Goal: Transaction & Acquisition: Purchase product/service

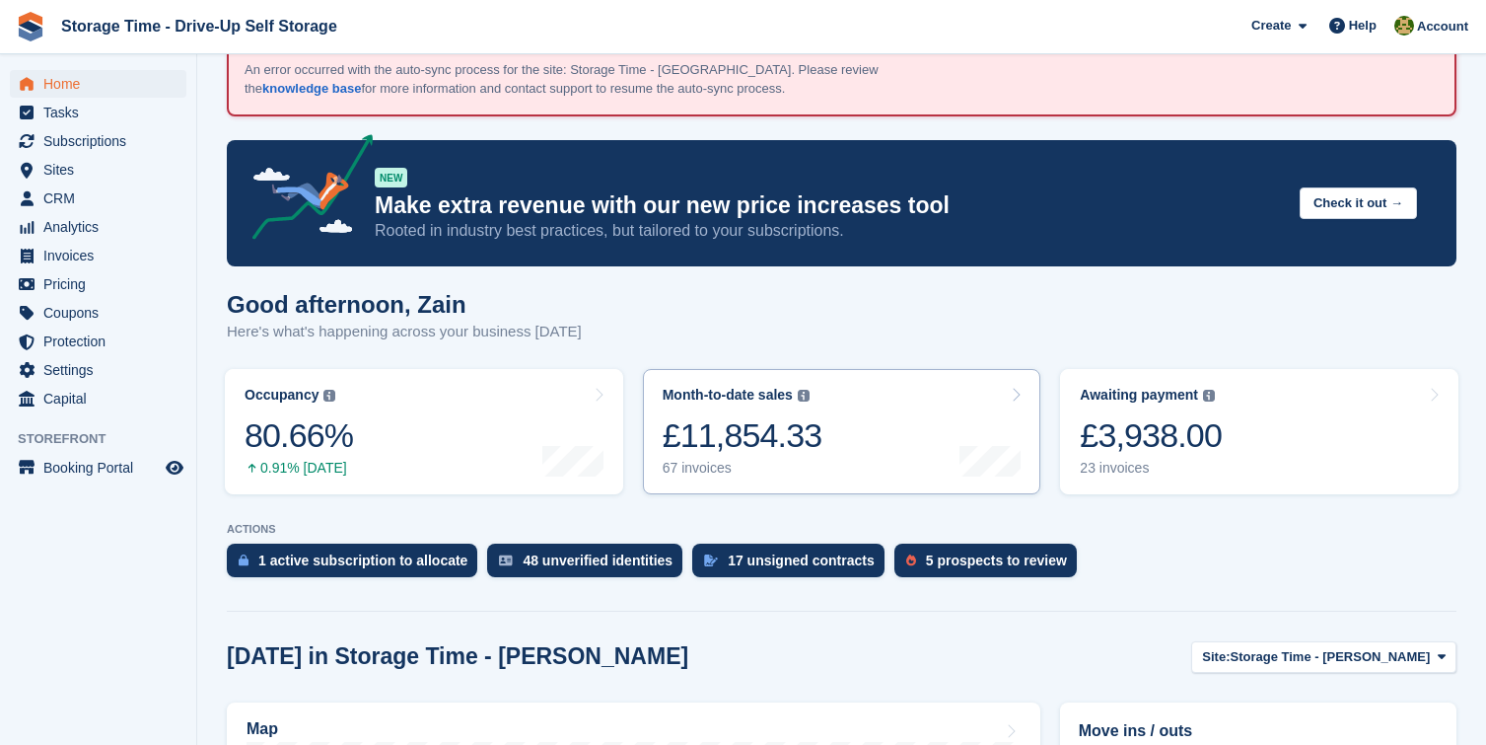
scroll to position [94, 0]
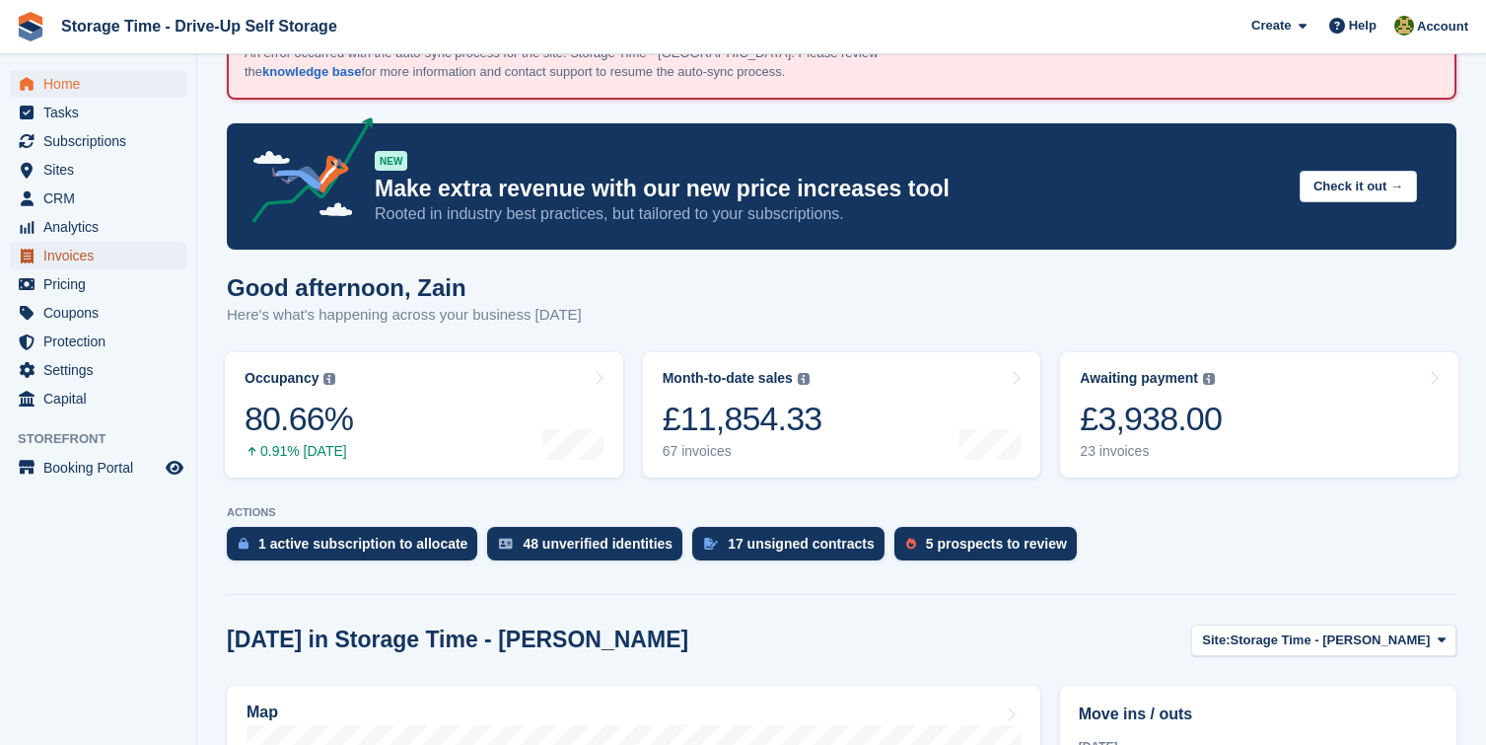
click at [103, 252] on span "Invoices" at bounding box center [102, 256] width 118 height 28
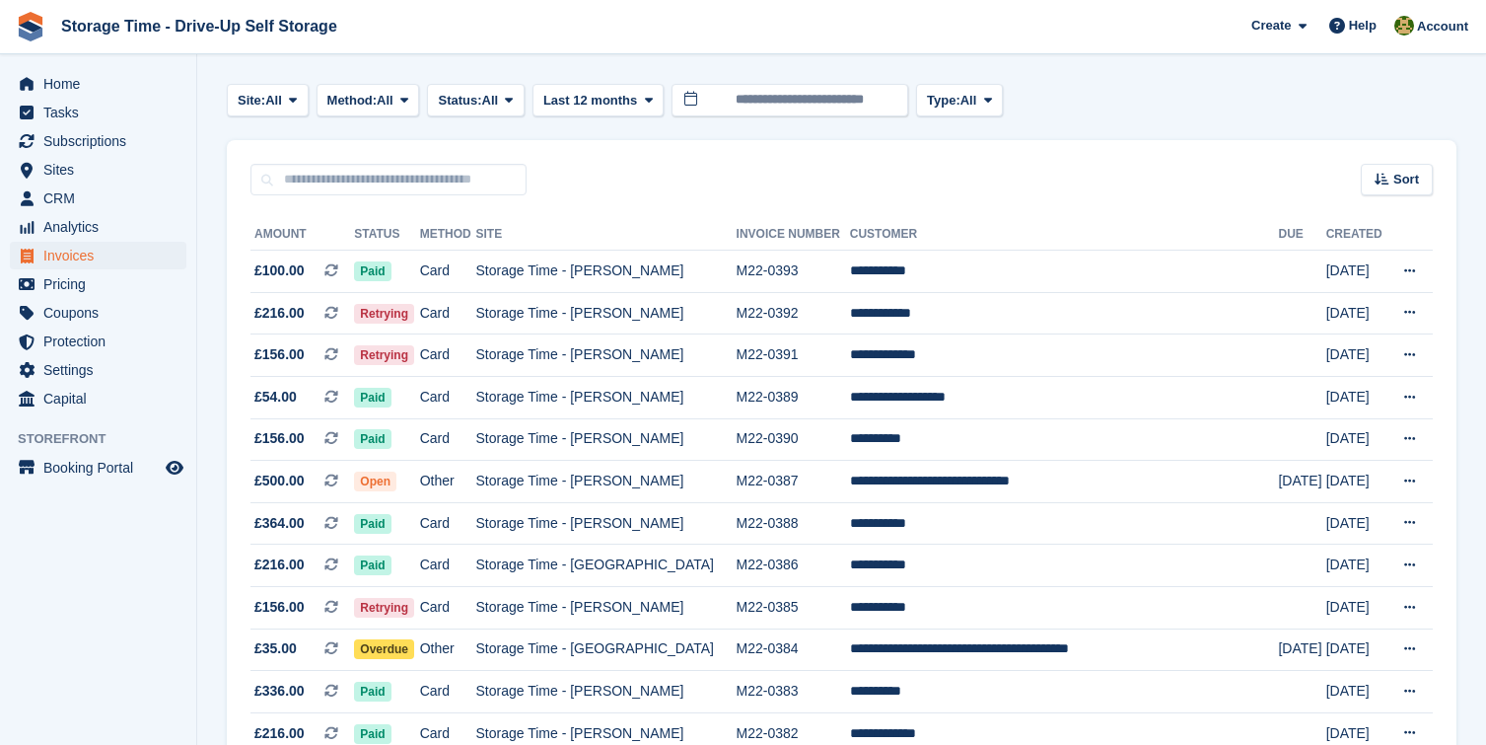
scroll to position [218, 0]
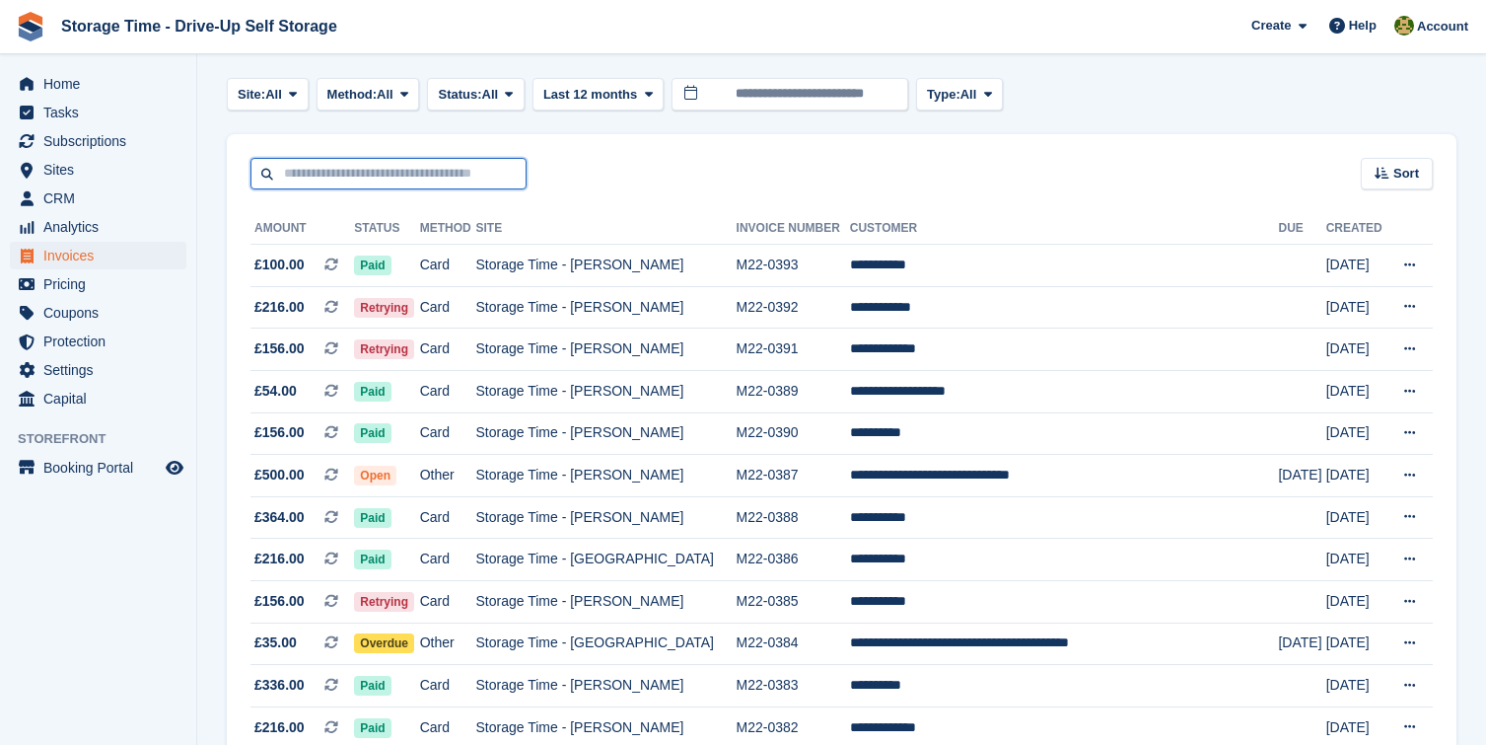
click at [436, 173] on input "text" at bounding box center [389, 174] width 276 height 33
click at [99, 146] on span "Subscriptions" at bounding box center [102, 141] width 118 height 28
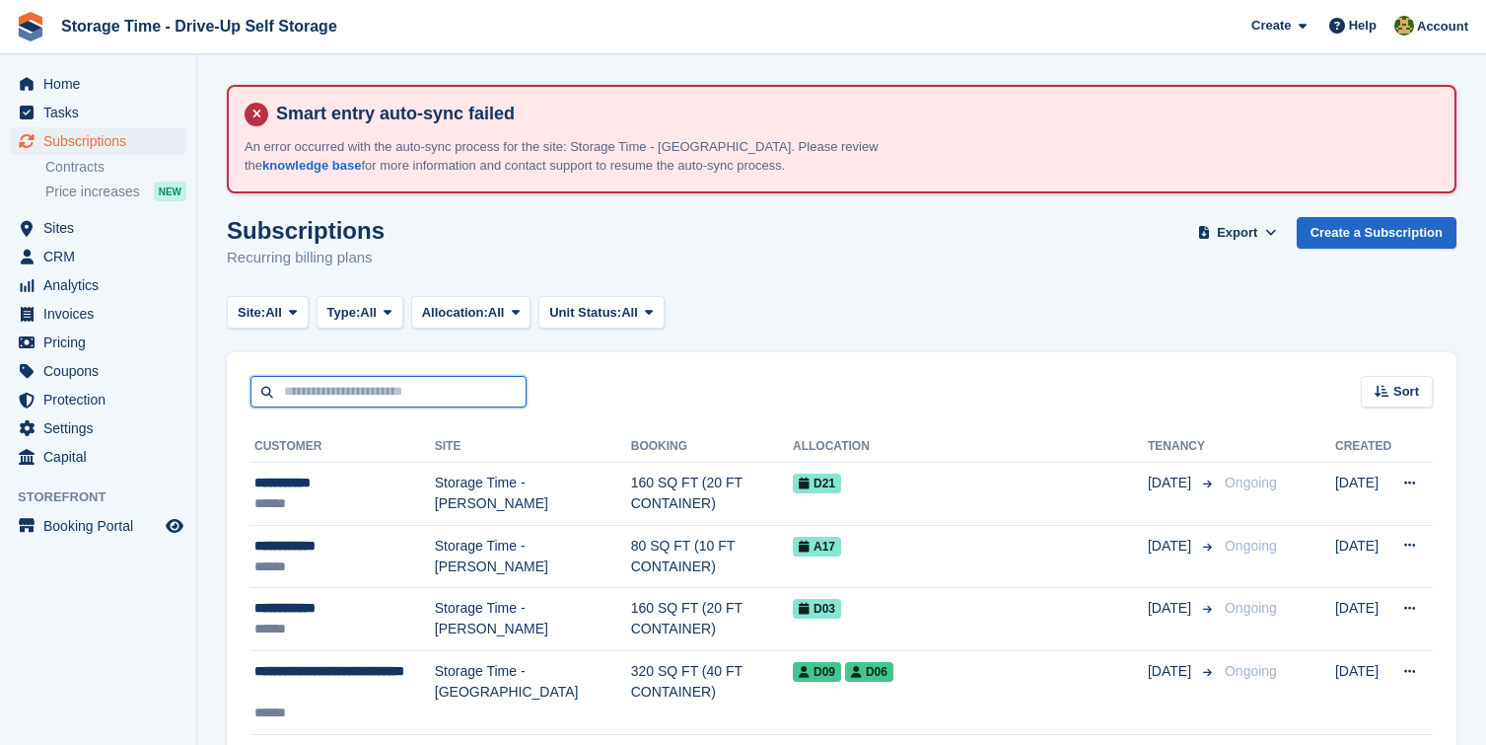
click at [411, 400] on input "text" at bounding box center [389, 392] width 276 height 33
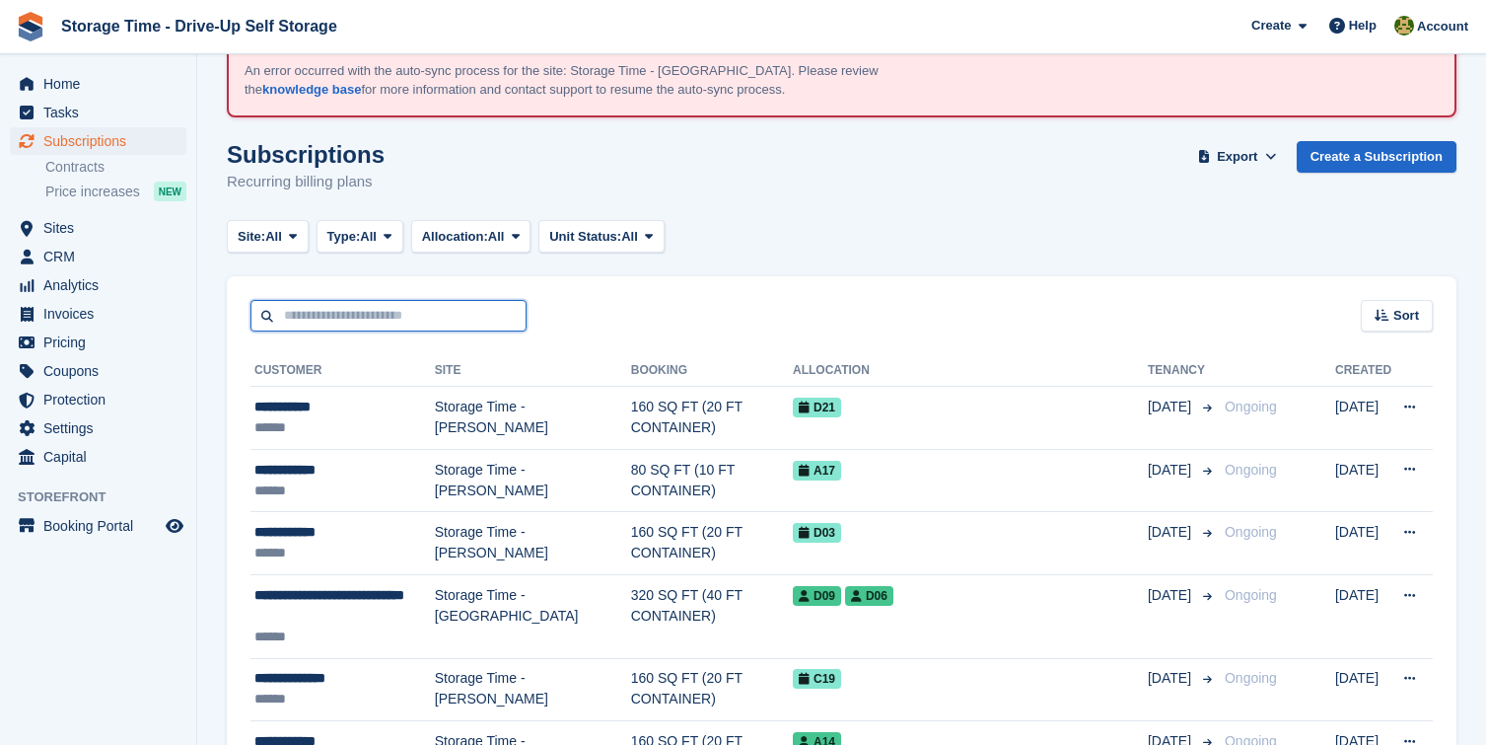
scroll to position [78, 0]
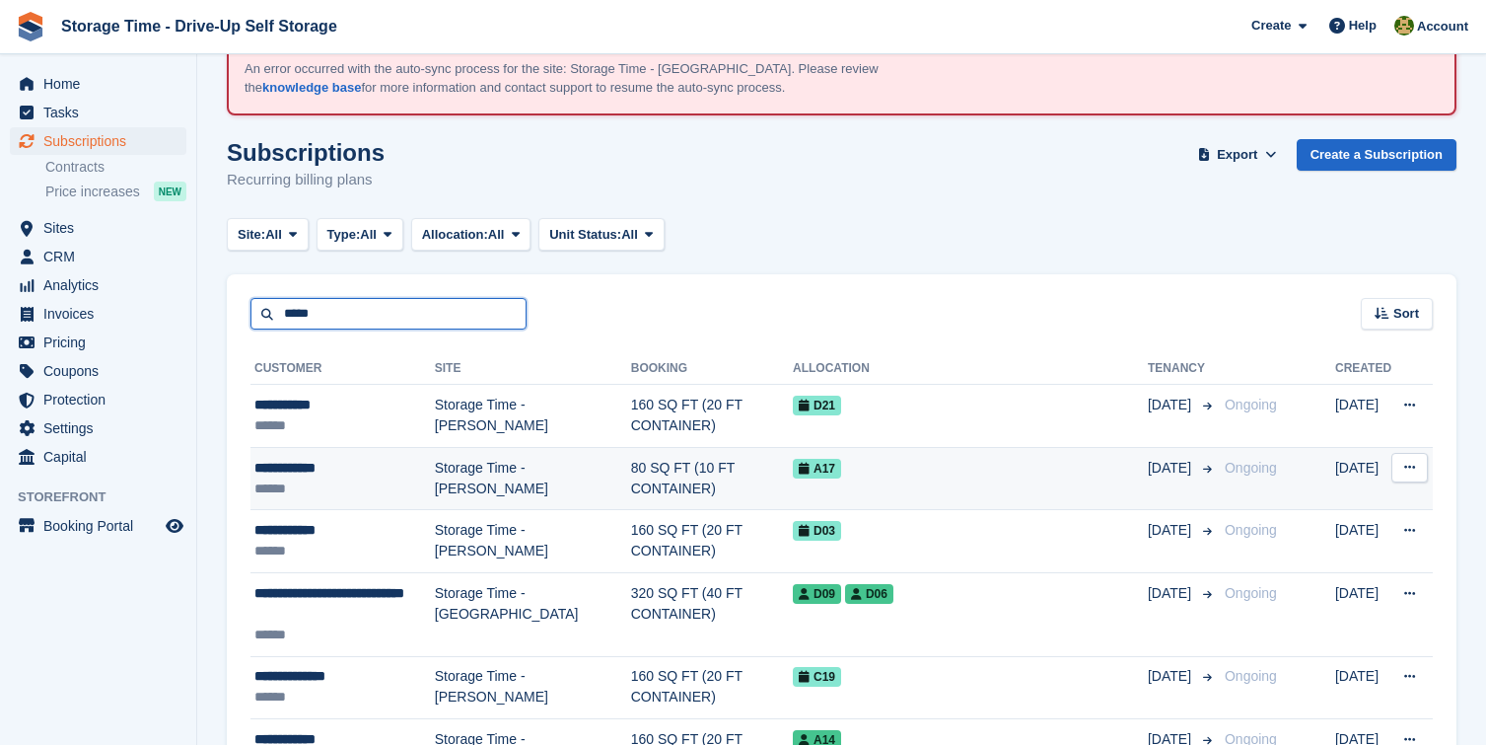
type input "*****"
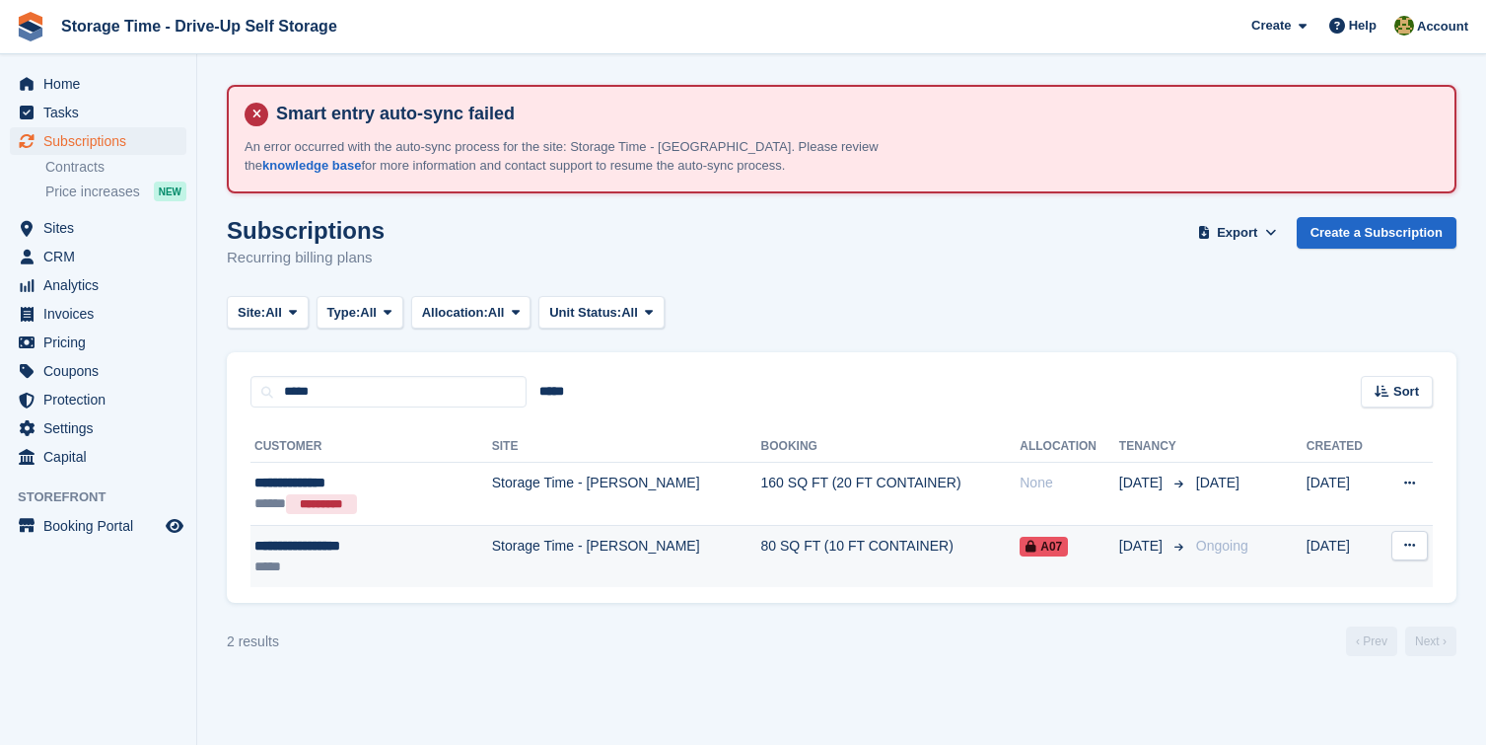
click at [596, 578] on td "Storage Time - [PERSON_NAME]" at bounding box center [626, 556] width 269 height 62
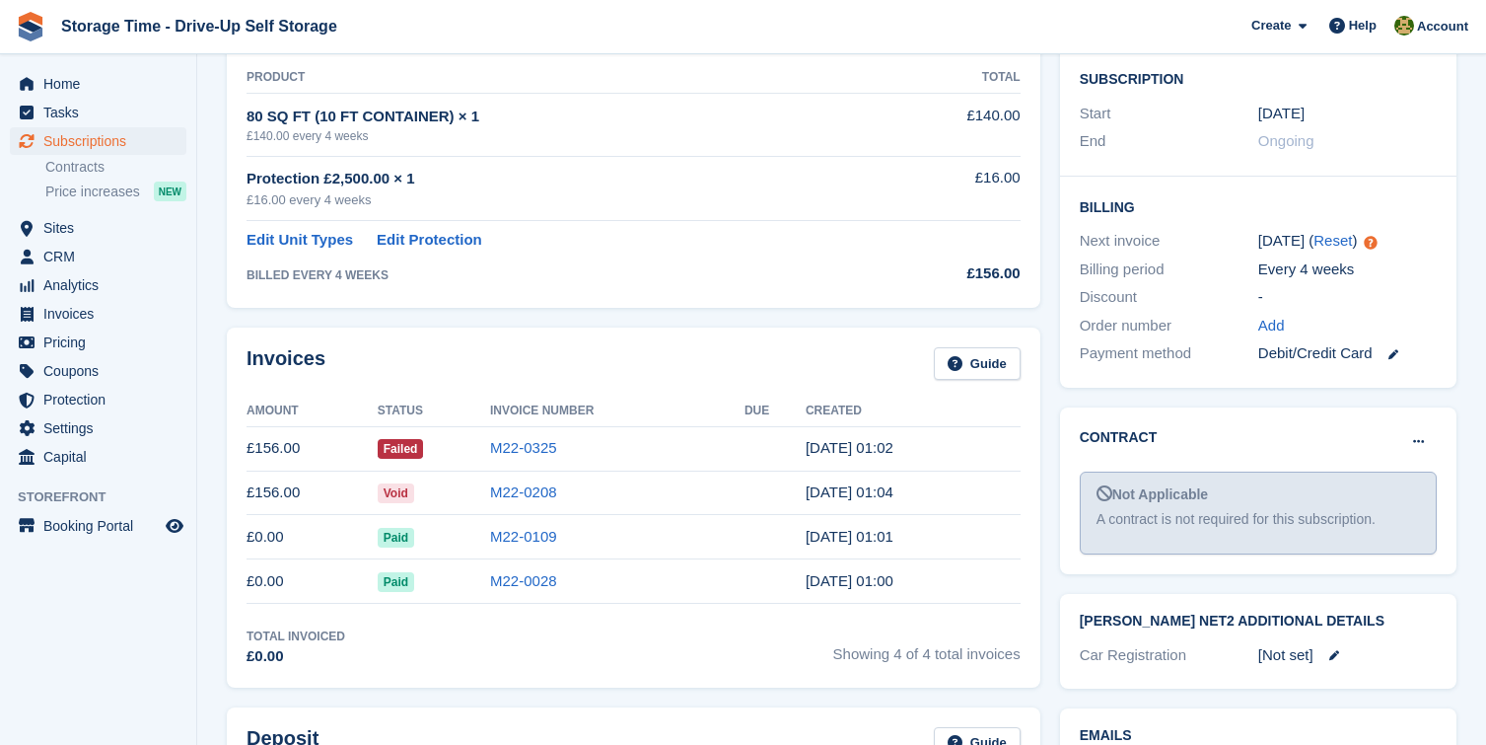
scroll to position [529, 0]
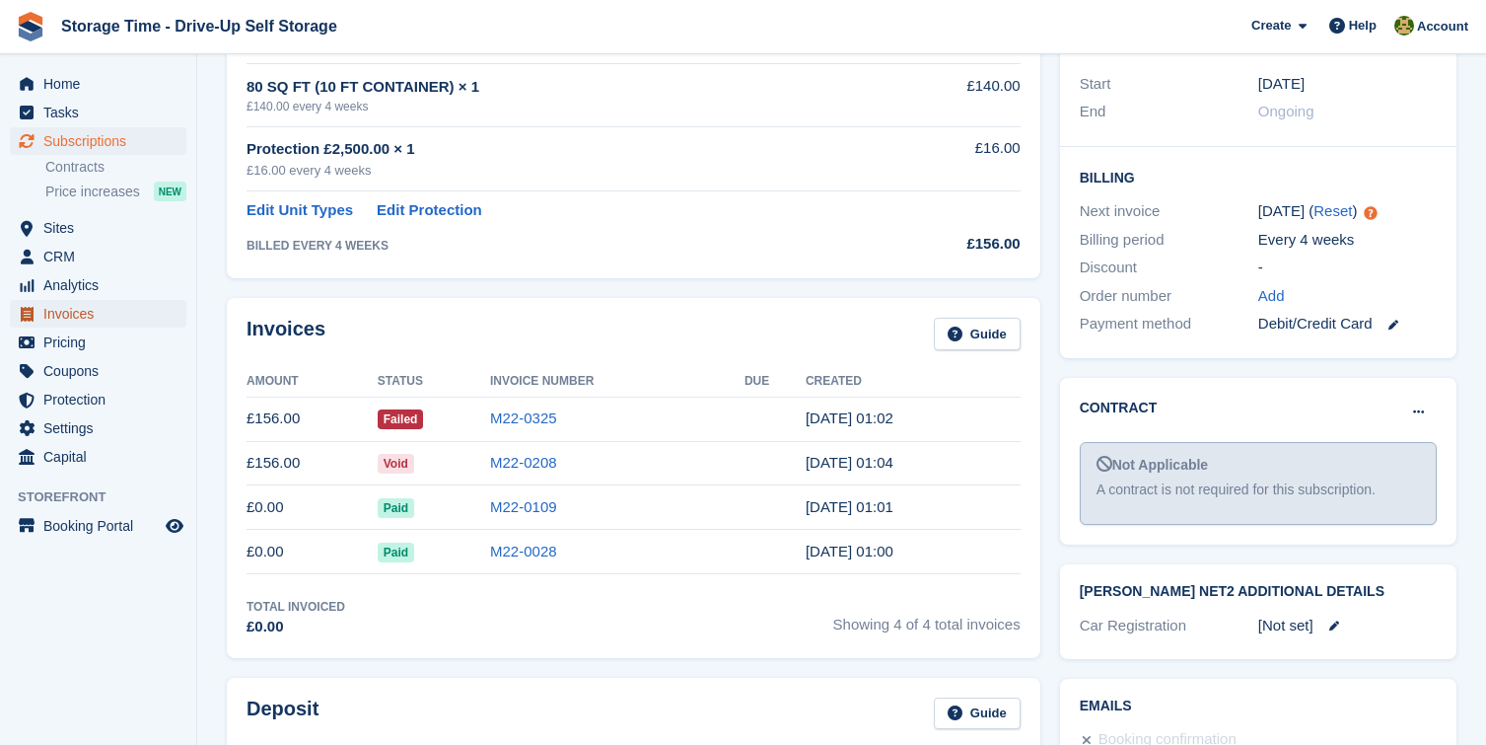
click at [93, 320] on span "Invoices" at bounding box center [102, 314] width 118 height 28
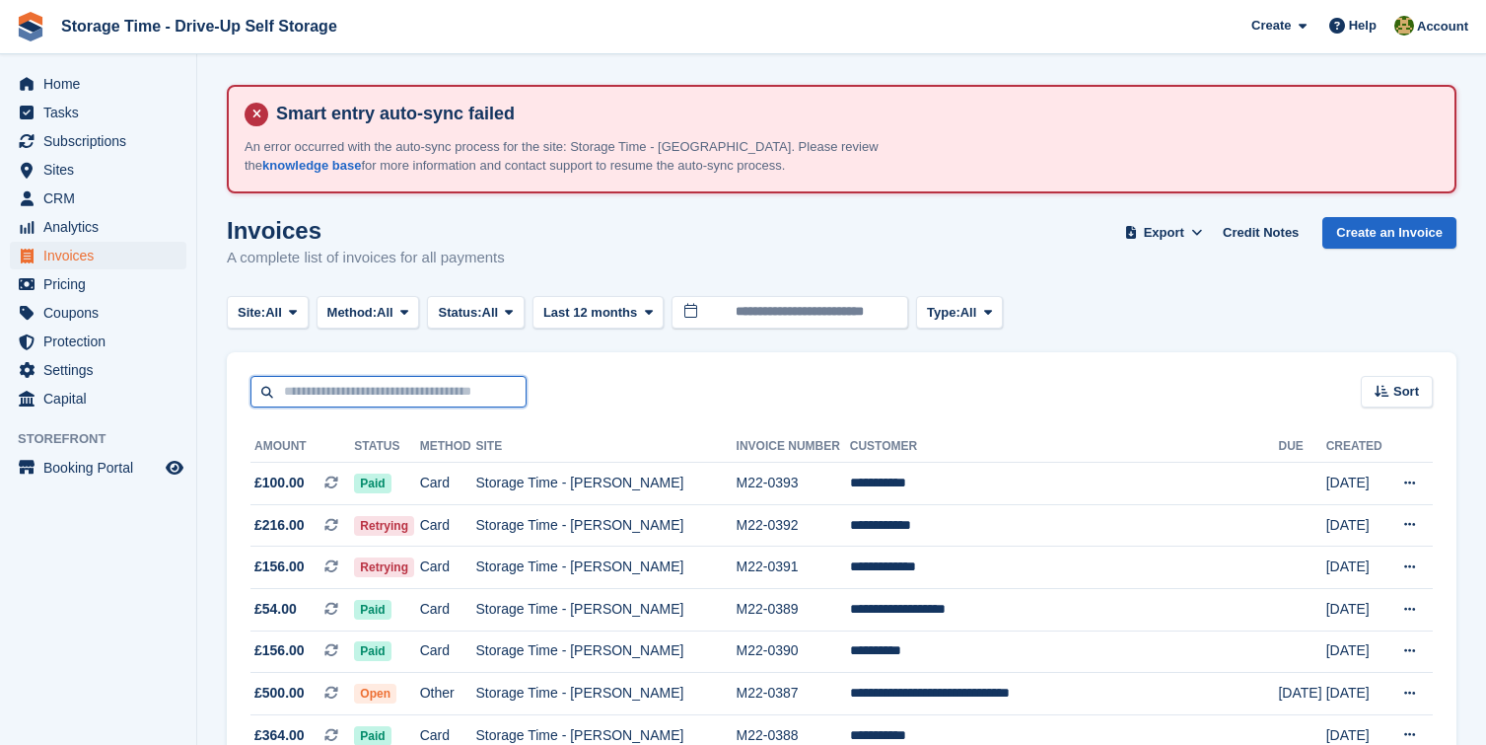
click at [379, 396] on input "text" at bounding box center [389, 392] width 276 height 33
type input "*****"
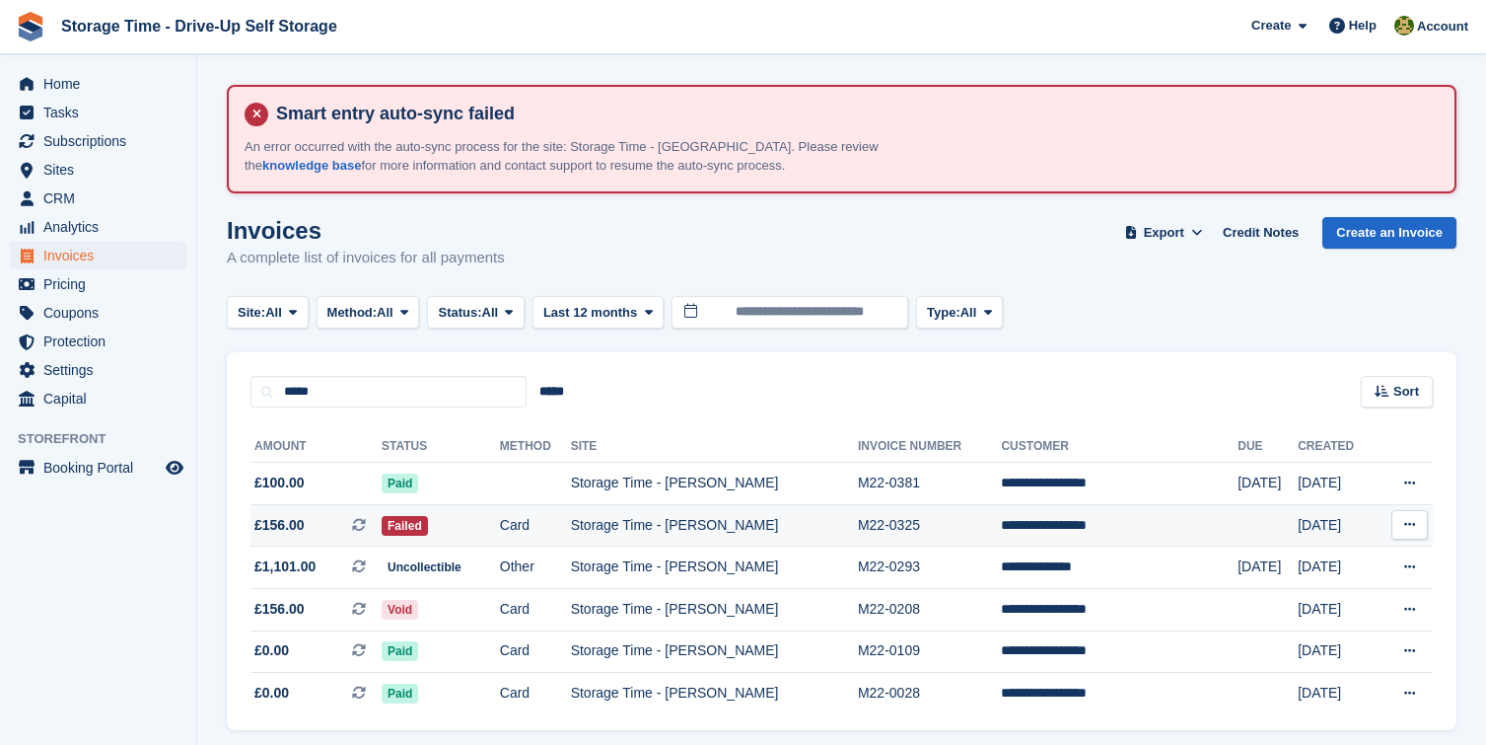
click at [499, 525] on td "Failed" at bounding box center [441, 525] width 118 height 42
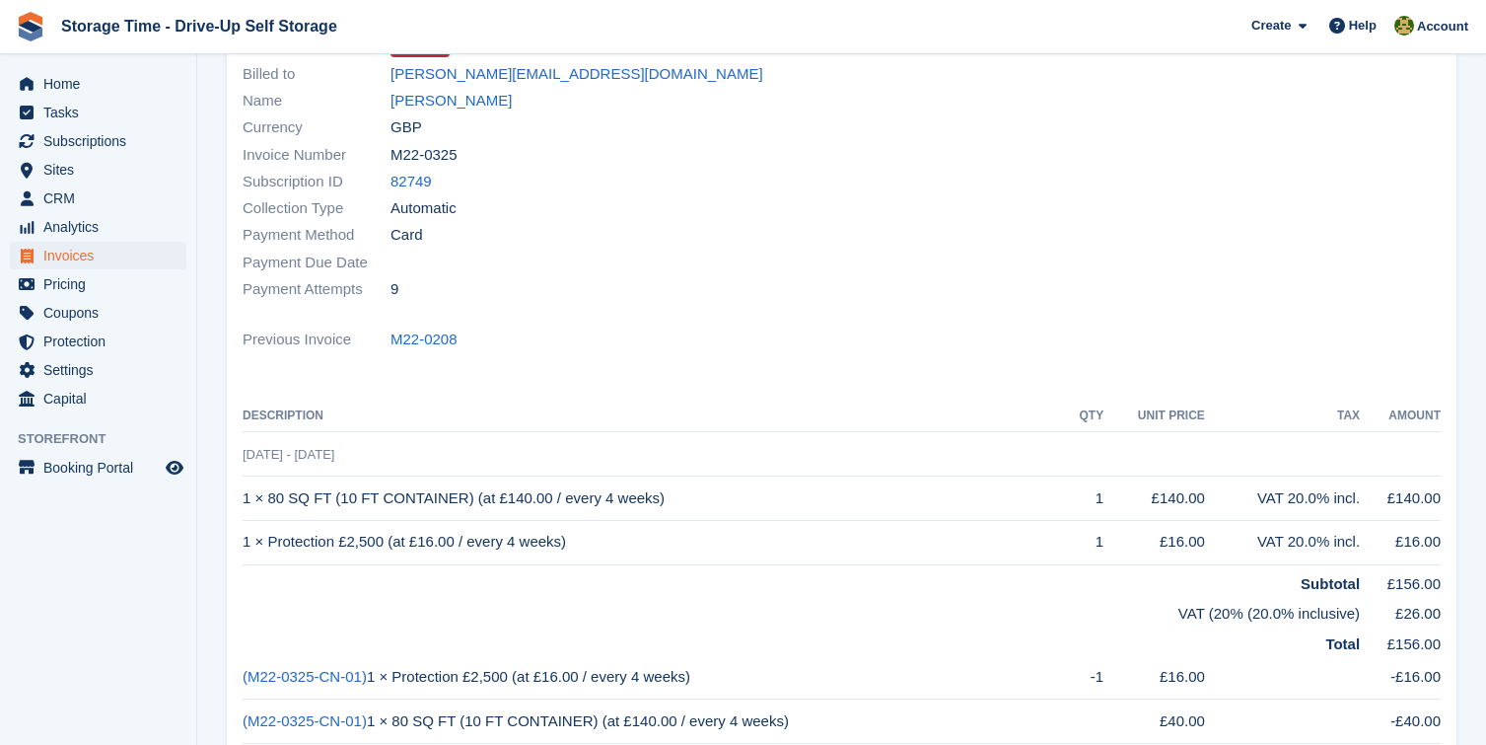
scroll to position [116, 0]
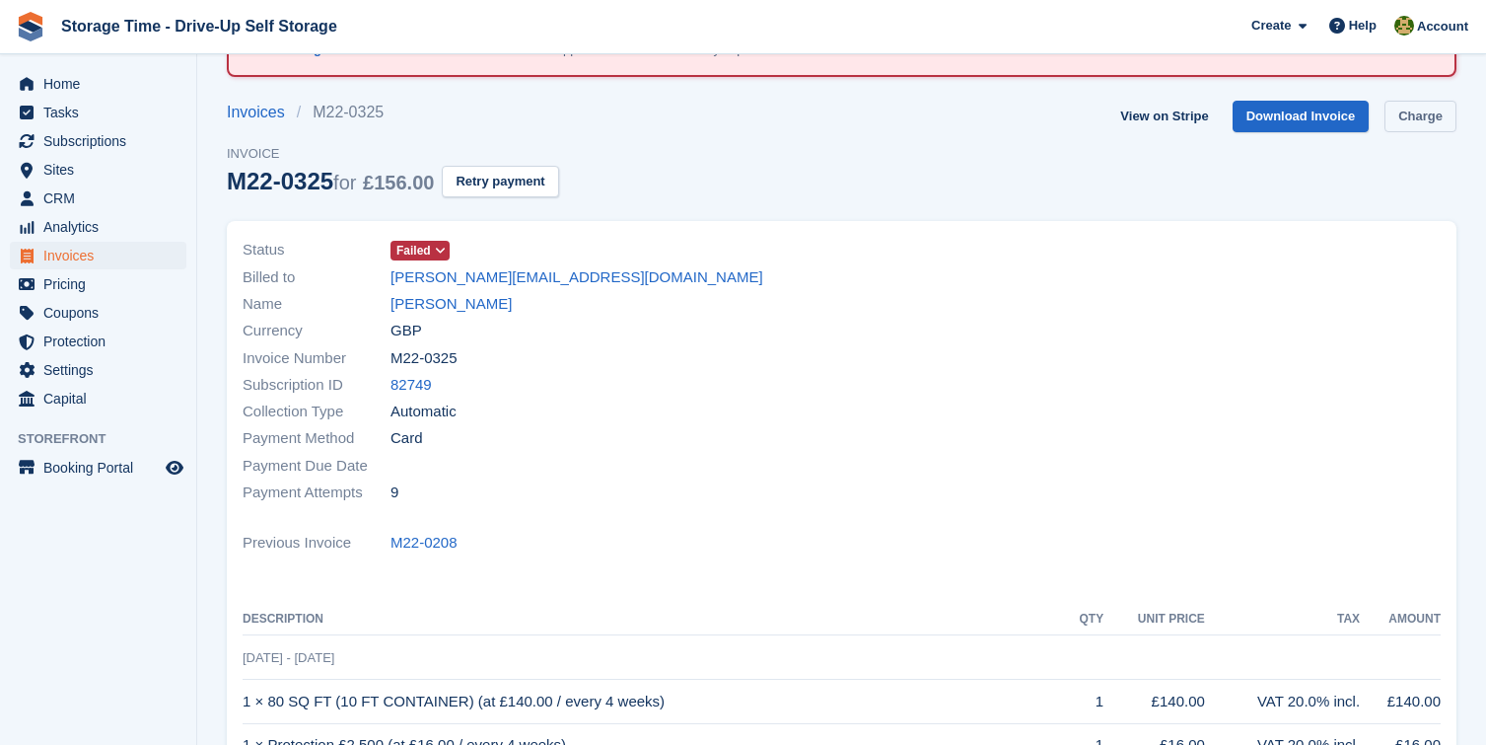
click at [1423, 121] on link "Charge" at bounding box center [1421, 117] width 72 height 33
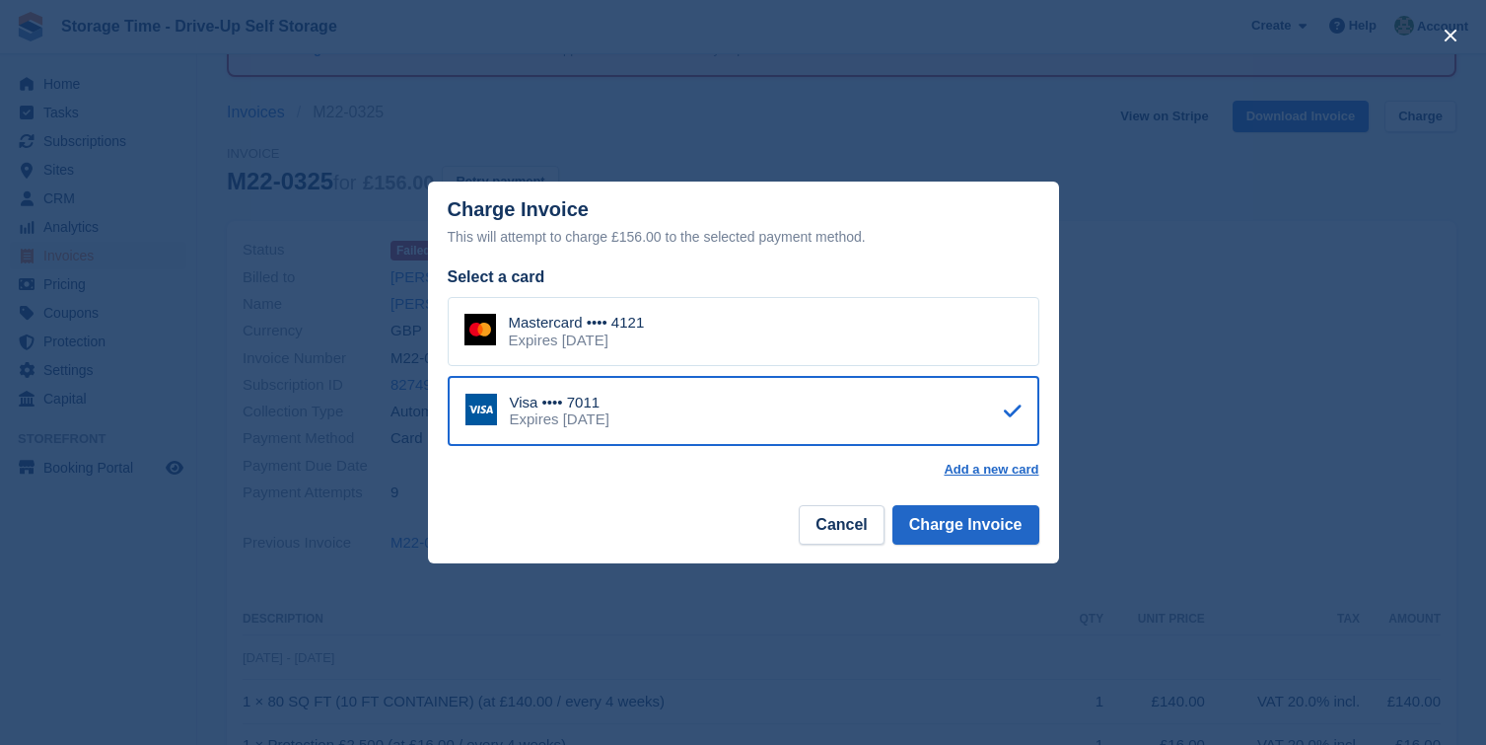
click at [725, 346] on div "Mastercard •••• 4121 Expires December 2027" at bounding box center [744, 331] width 592 height 69
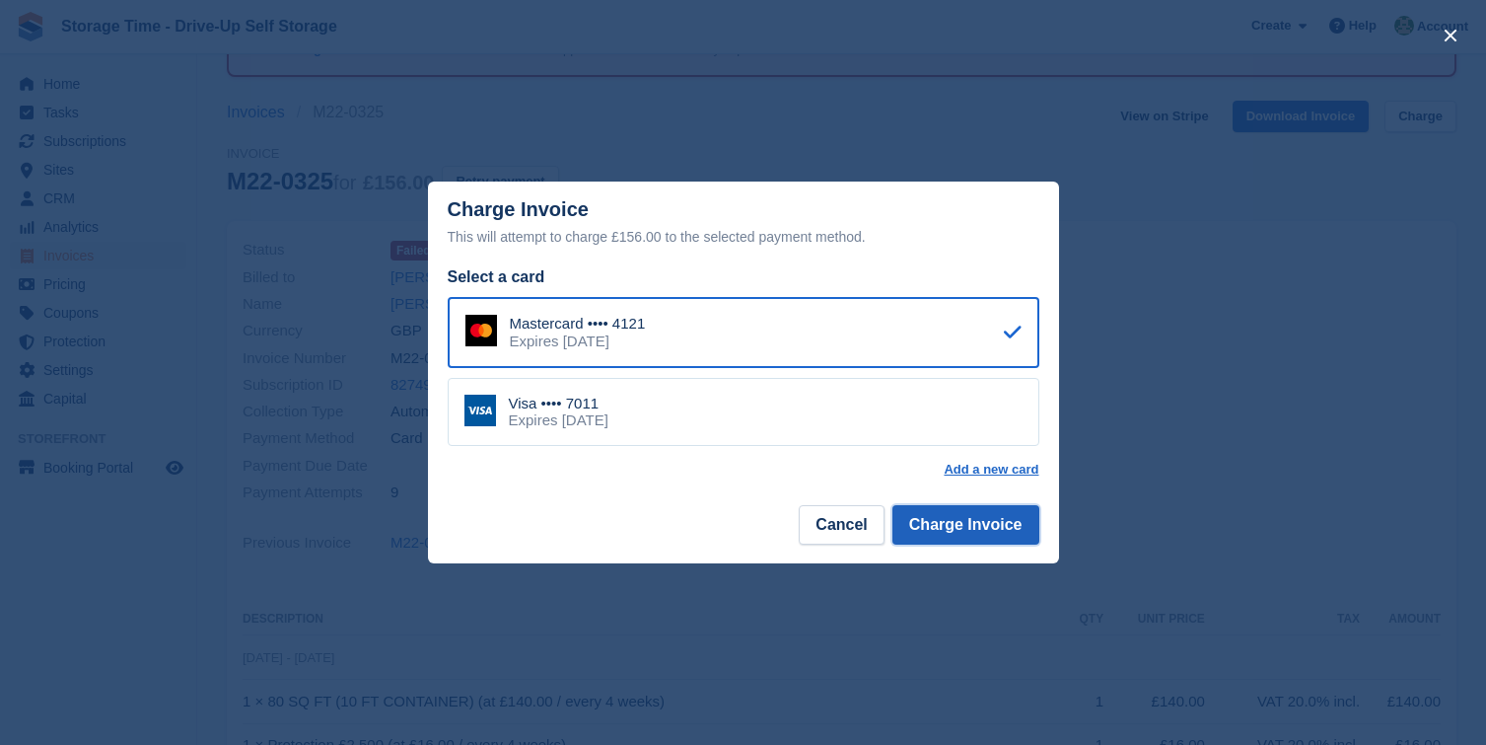
click at [970, 524] on button "Charge Invoice" at bounding box center [966, 524] width 147 height 39
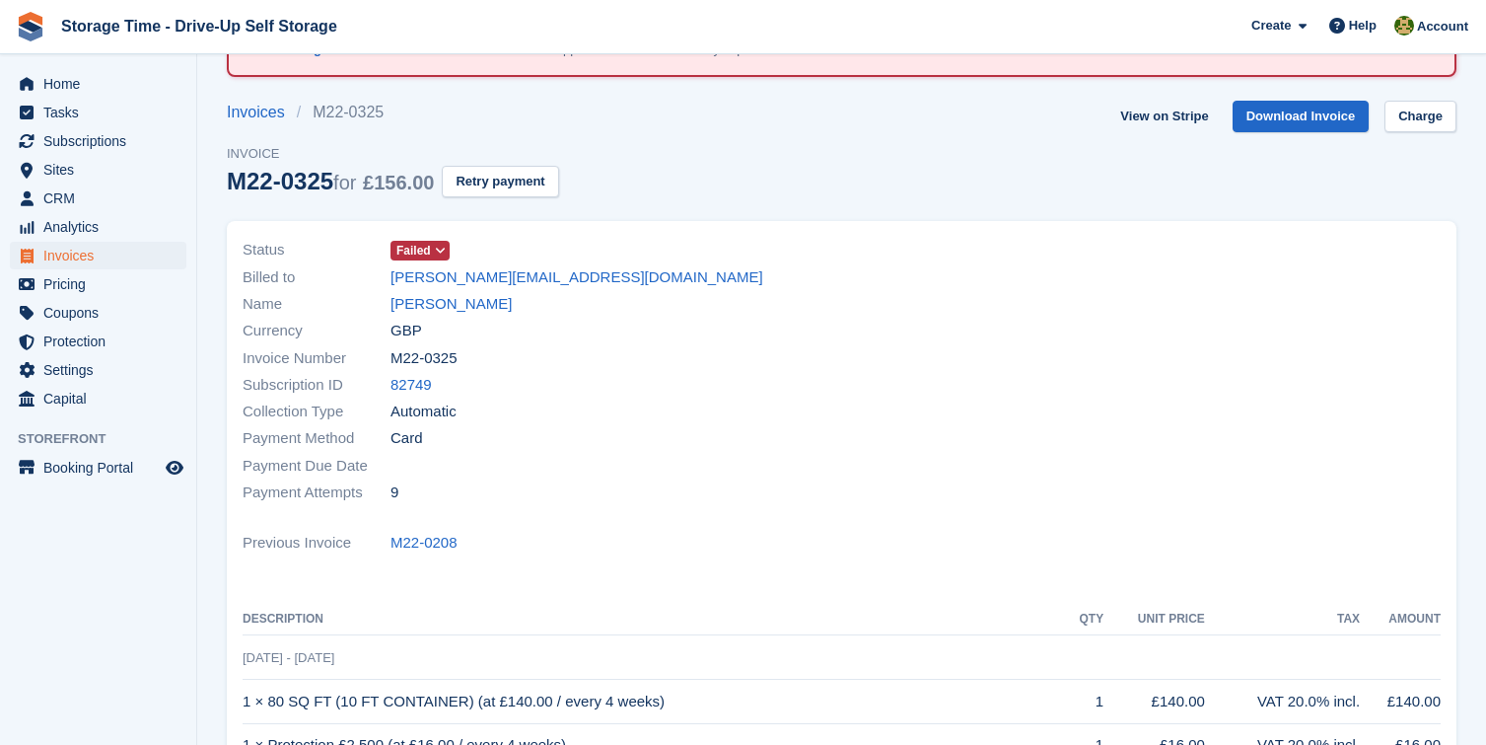
scroll to position [0, 0]
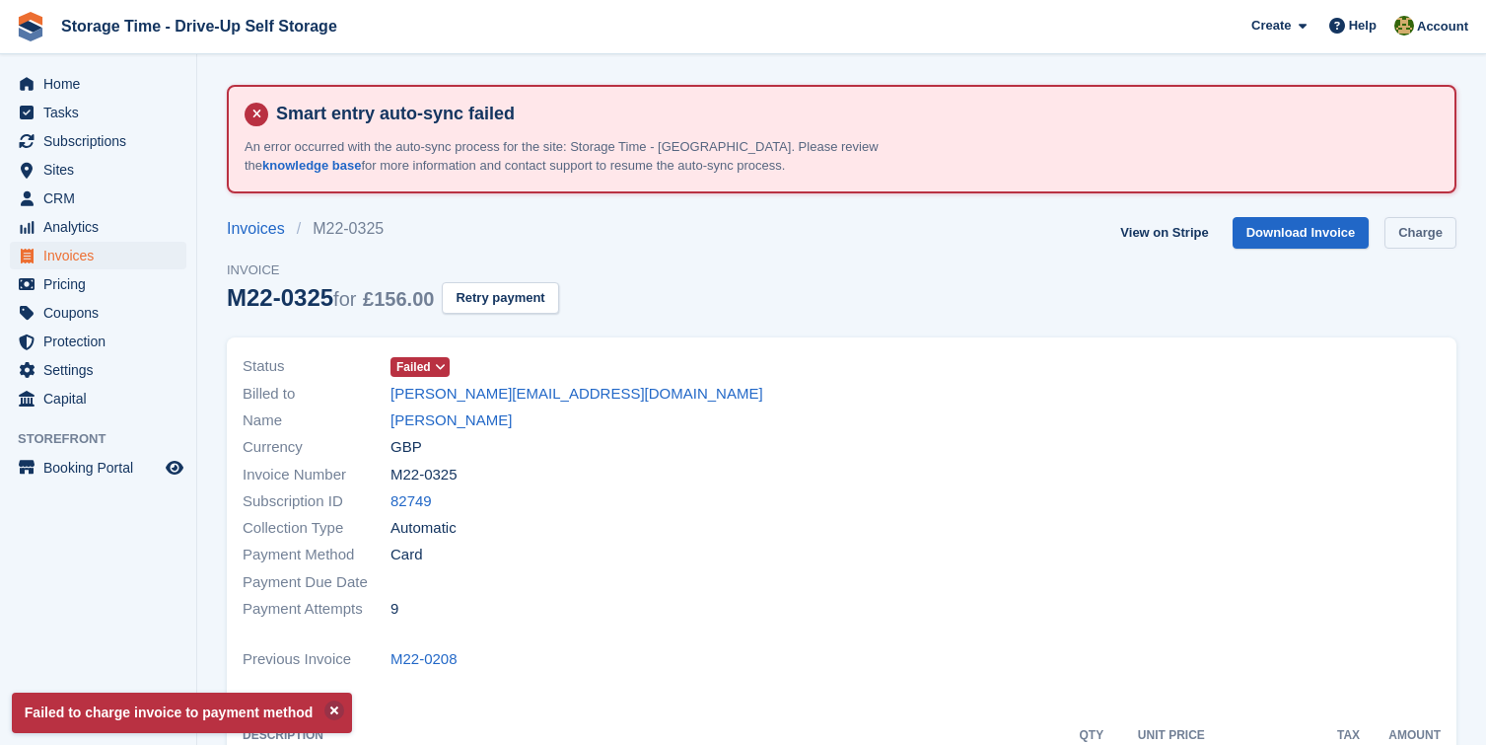
click at [1406, 227] on link "Charge" at bounding box center [1421, 233] width 72 height 33
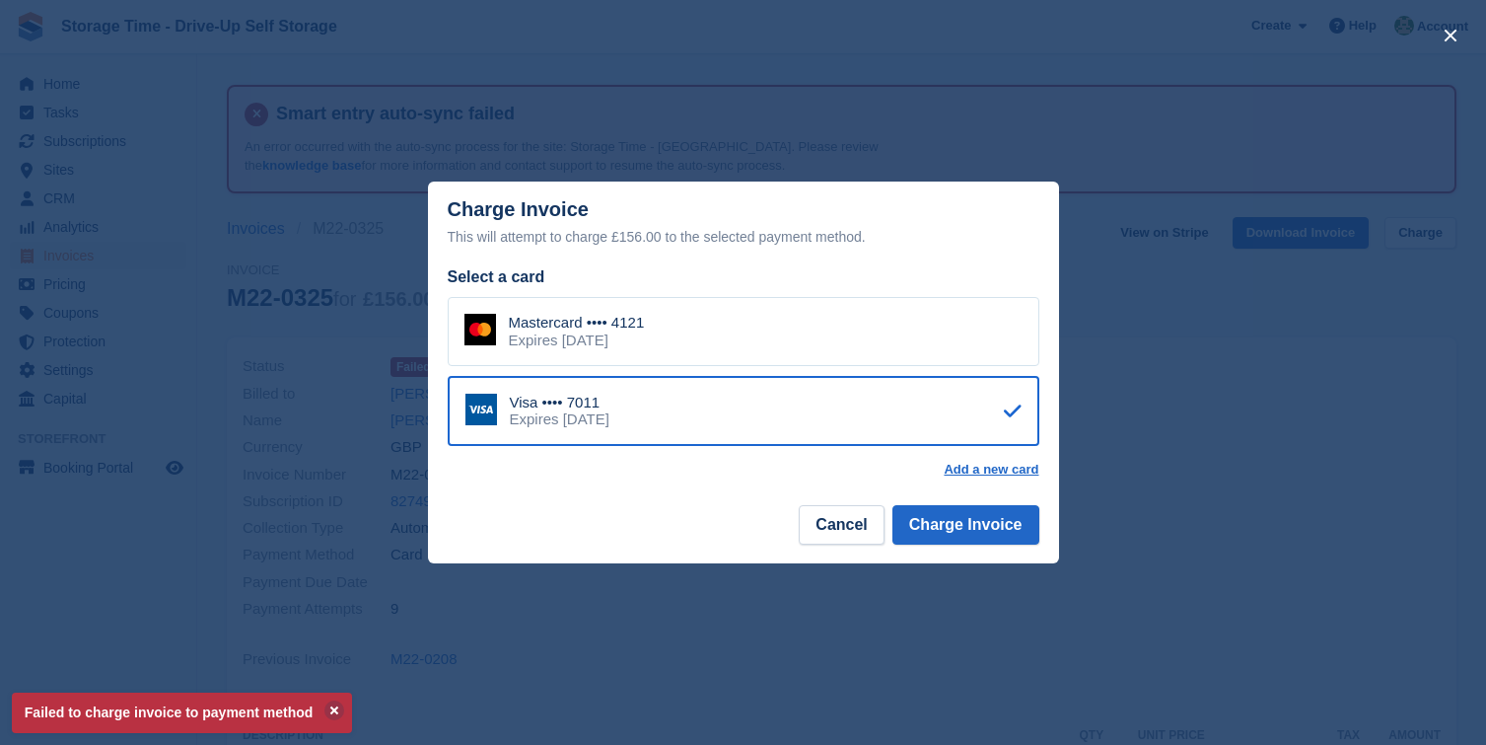
click at [808, 330] on div "Mastercard •••• 4121 Expires December 2027" at bounding box center [744, 331] width 592 height 69
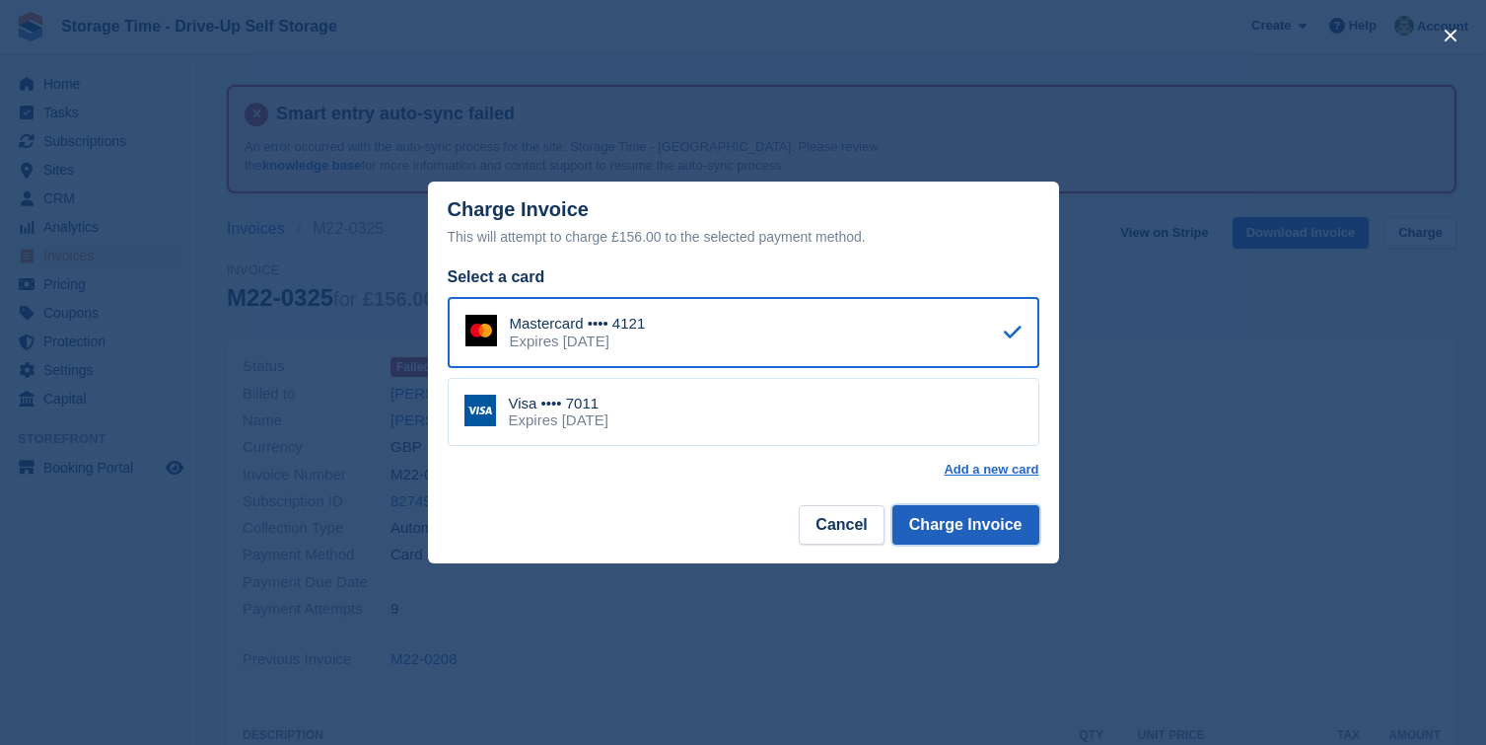
click at [981, 524] on button "Charge Invoice" at bounding box center [966, 524] width 147 height 39
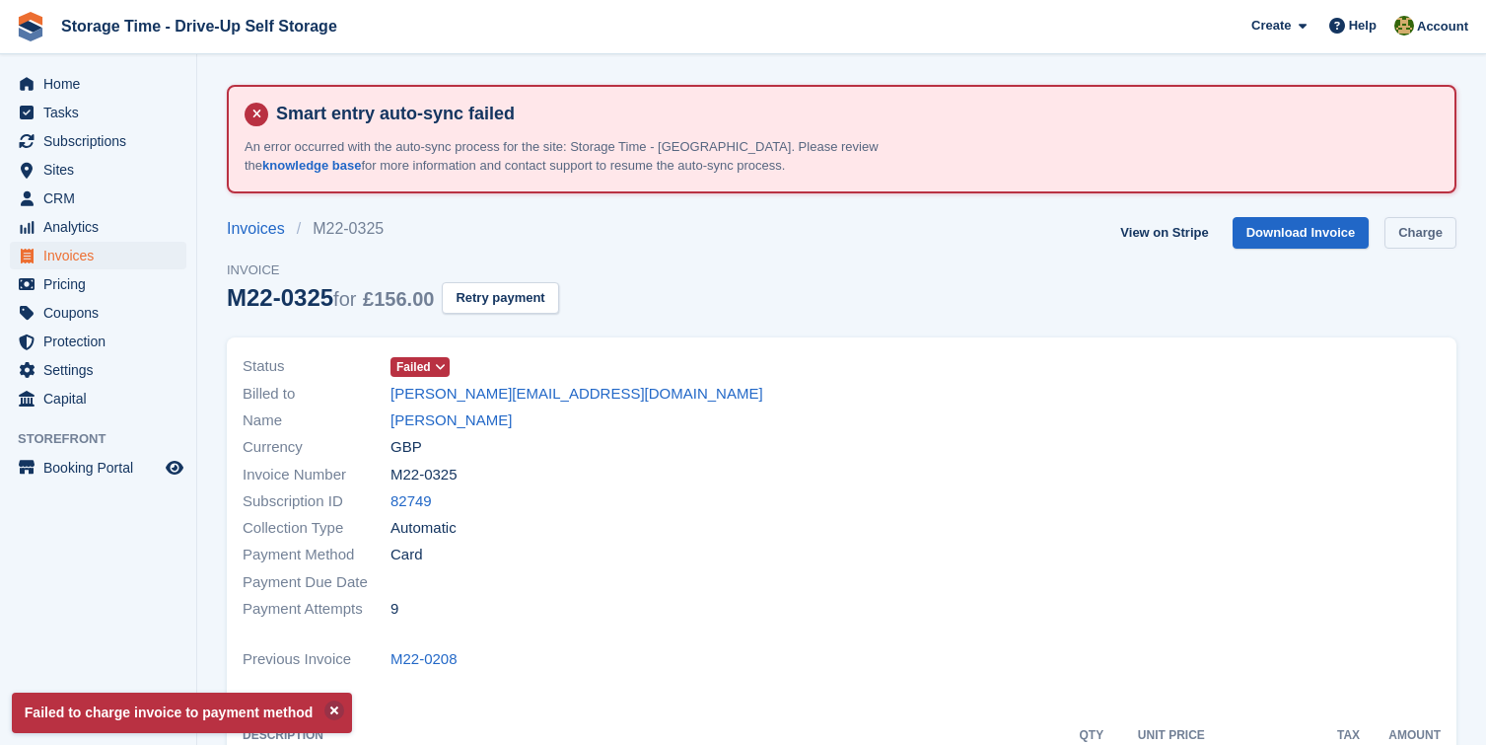
click at [1393, 232] on link "Charge" at bounding box center [1421, 233] width 72 height 33
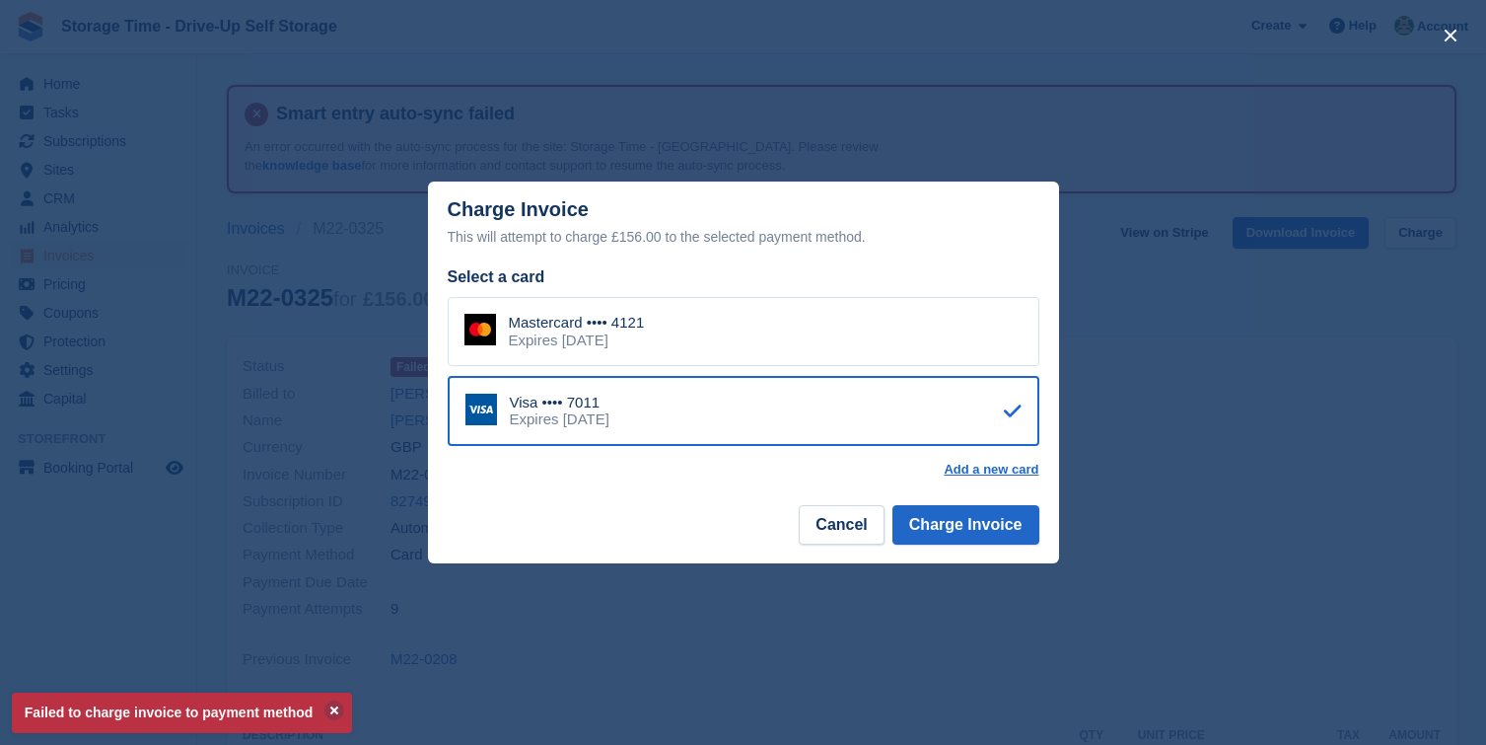
click at [898, 346] on div "Mastercard •••• 4121 Expires December 2027" at bounding box center [744, 331] width 592 height 69
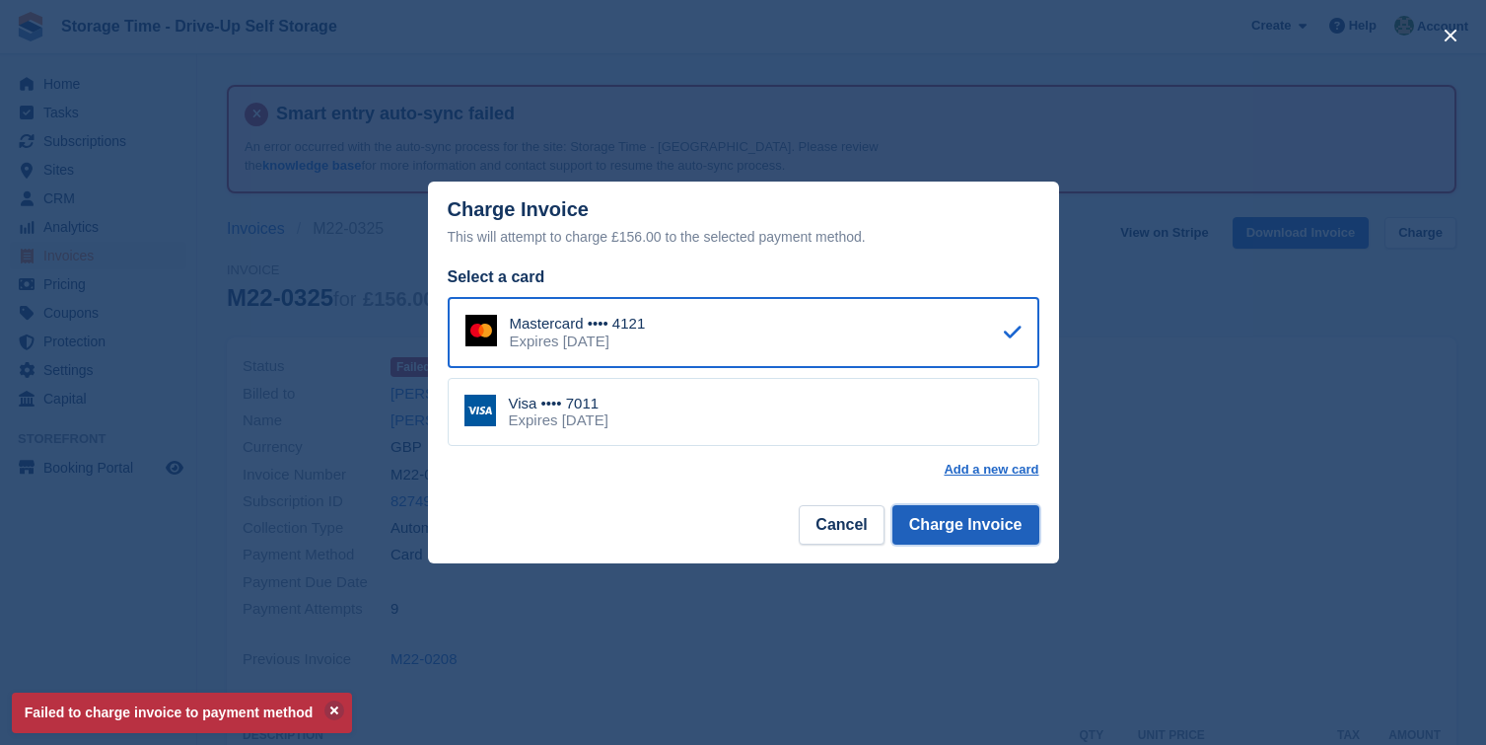
click at [963, 533] on button "Charge Invoice" at bounding box center [966, 524] width 147 height 39
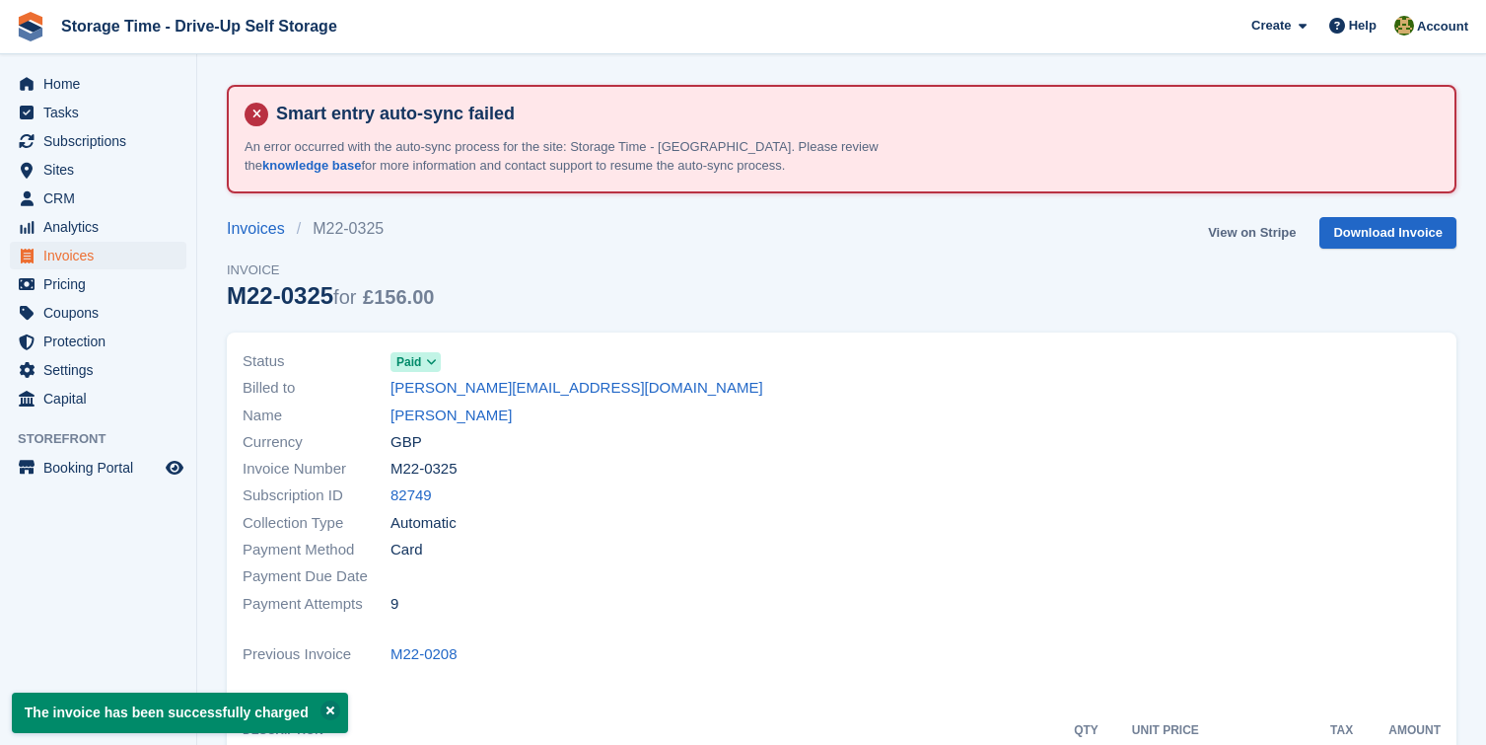
click at [1268, 232] on link "View on Stripe" at bounding box center [1252, 233] width 104 height 33
